Goal: Task Accomplishment & Management: Complete application form

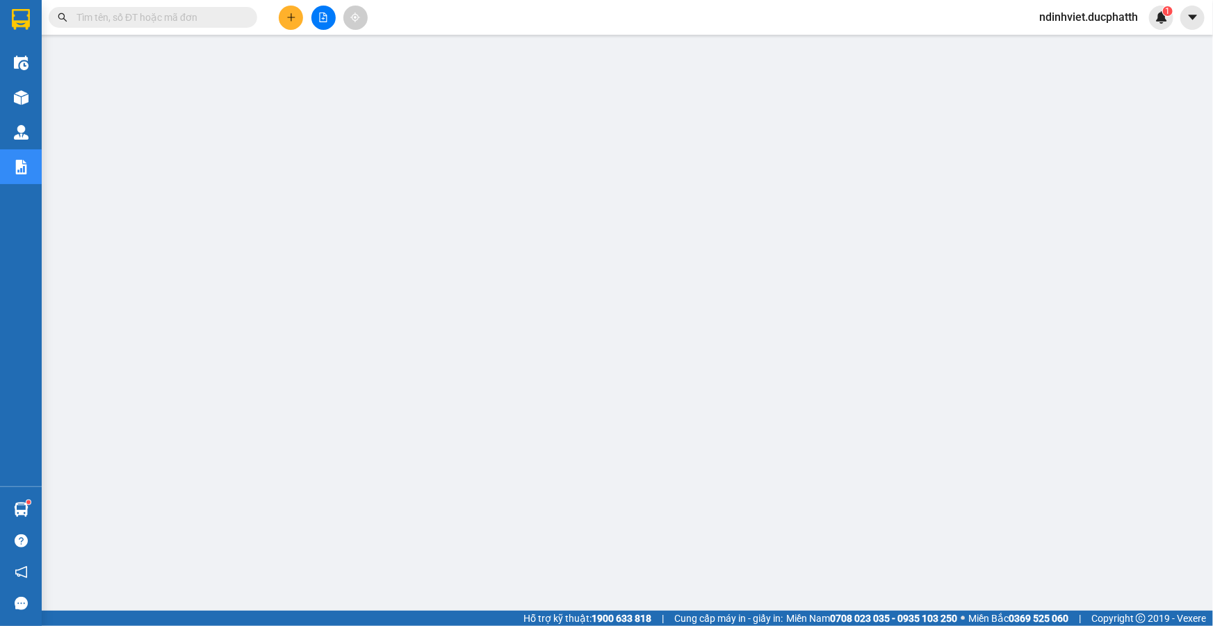
drag, startPoint x: 0, startPoint y: 0, endPoint x: 222, endPoint y: 16, distance: 223.0
click at [222, 16] on input "text" at bounding box center [158, 17] width 164 height 15
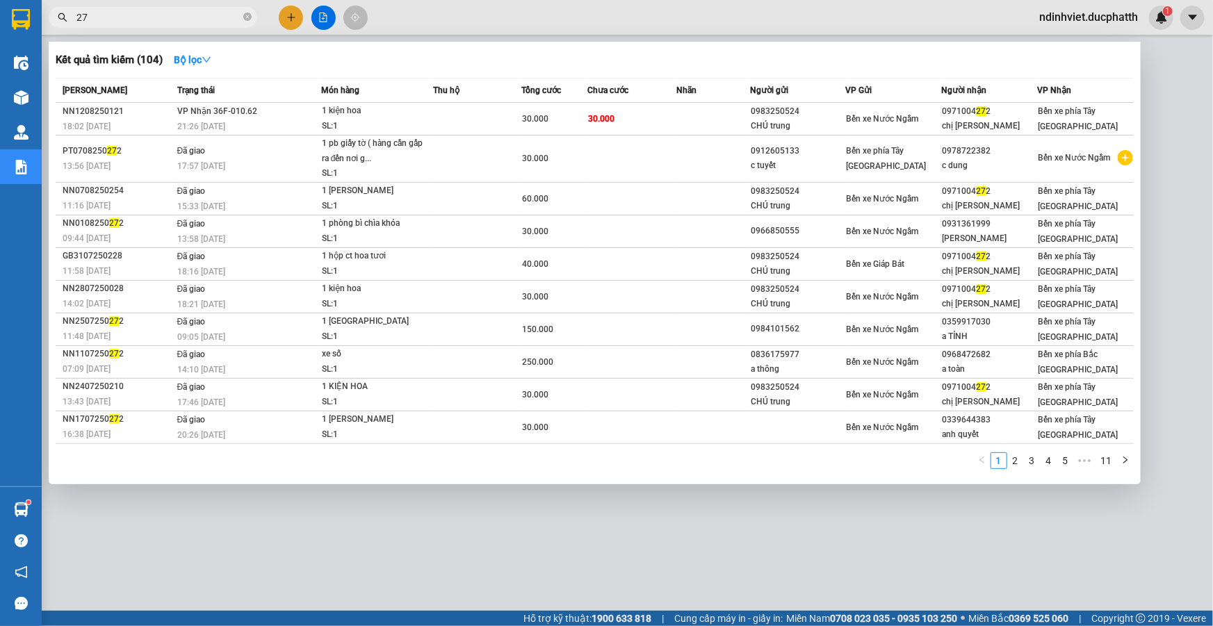
type input "2"
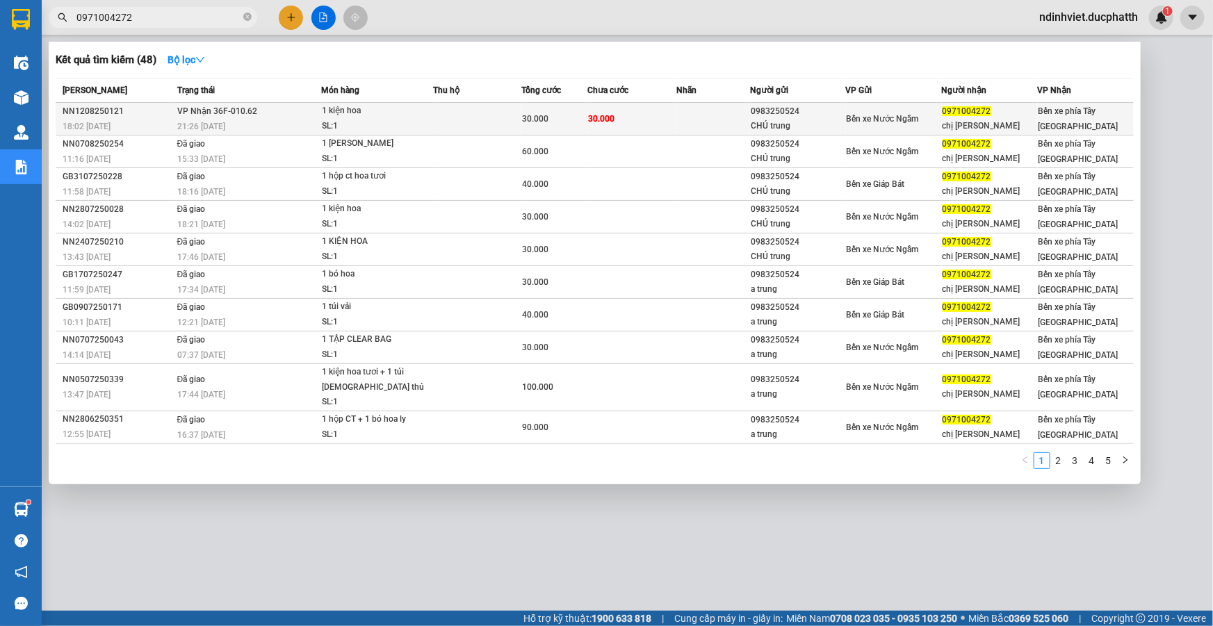
type input "0971004272"
click at [623, 121] on td "30.000" at bounding box center [632, 119] width 88 height 33
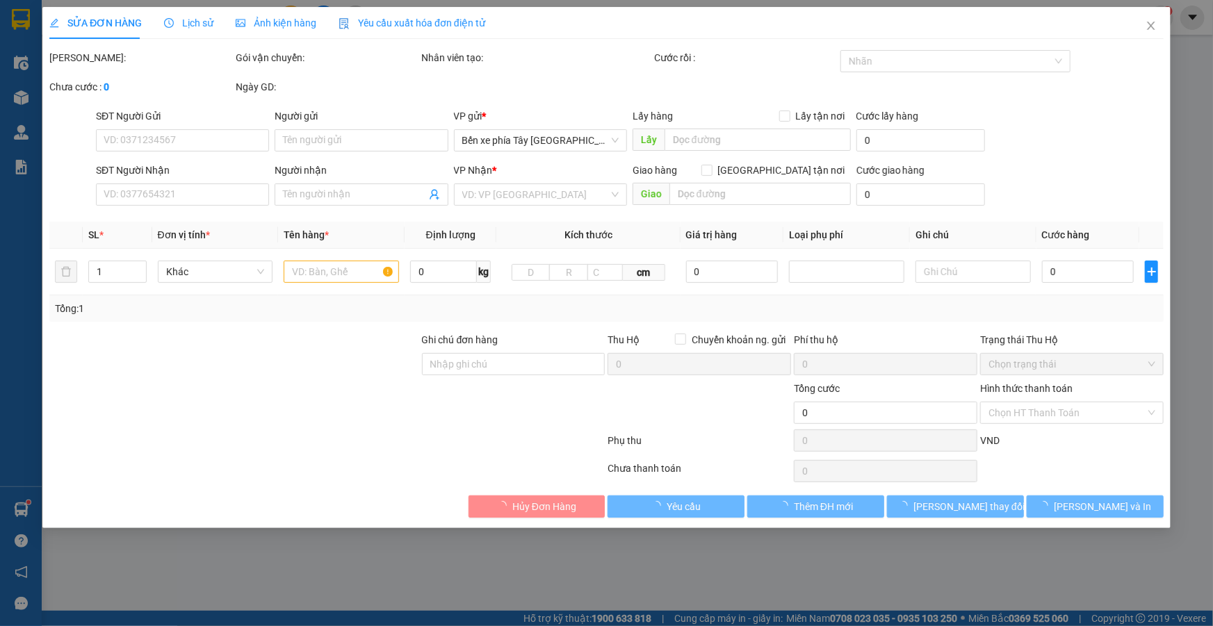
type input "0983250524"
type input "CHÚ trung"
type input "0971004272"
type input "chị [PERSON_NAME]"
type input "nntt"
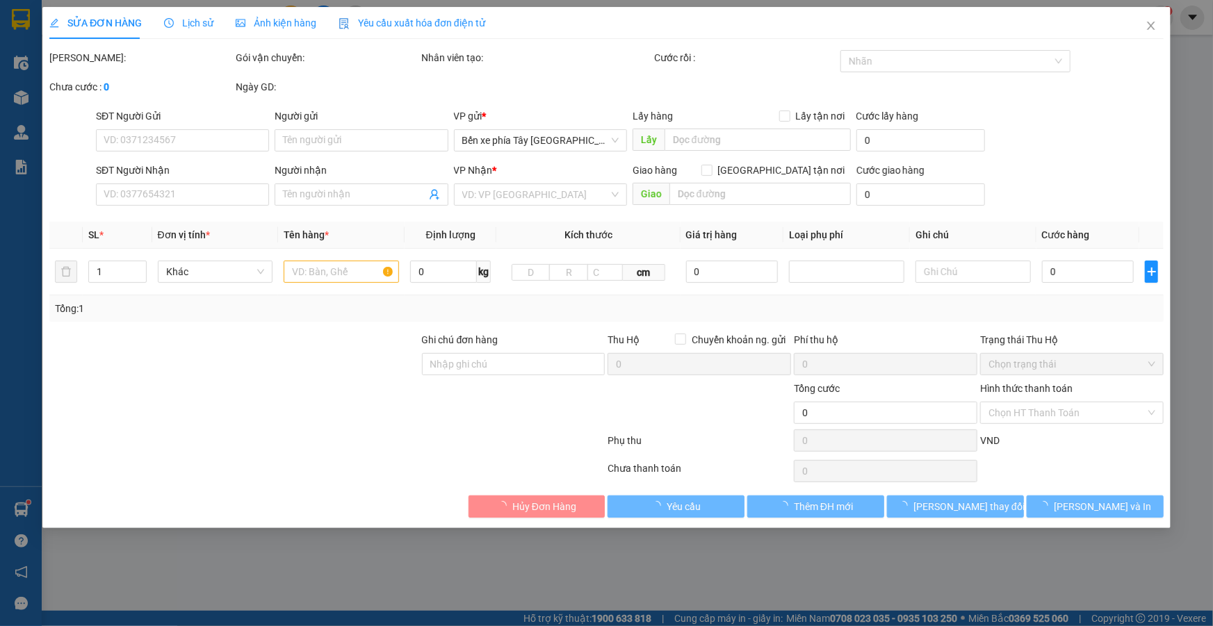
type input "30.000"
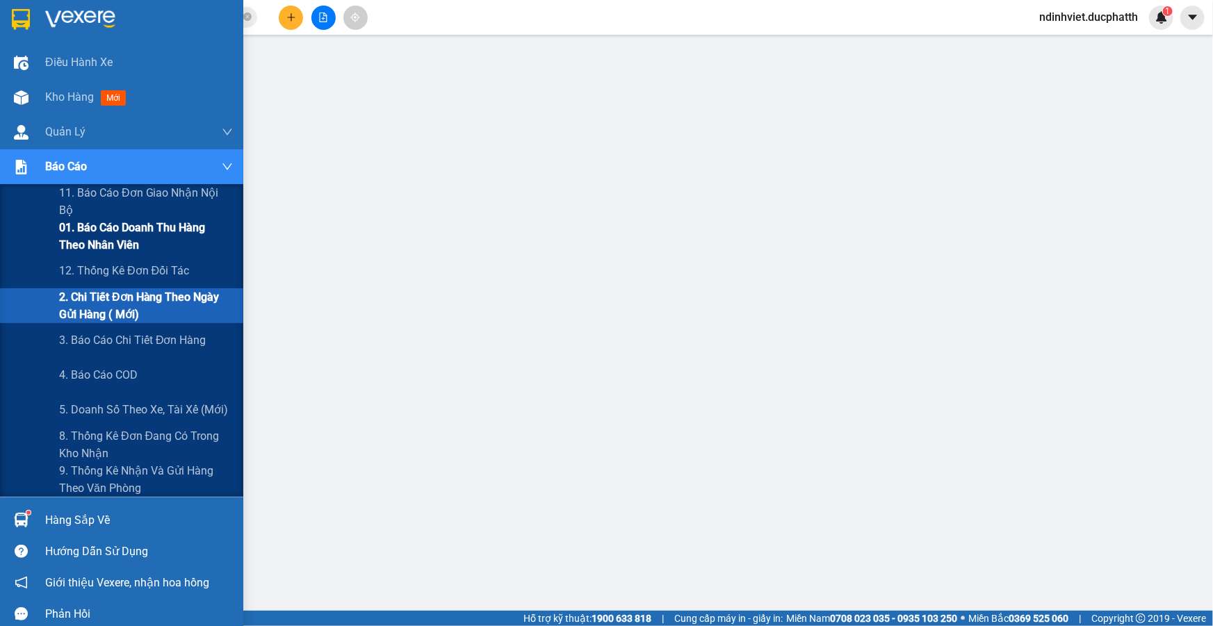
click at [133, 237] on span "01. Báo cáo doanh thu hàng theo nhân viên" at bounding box center [146, 236] width 174 height 35
